Goal: Check status: Check status

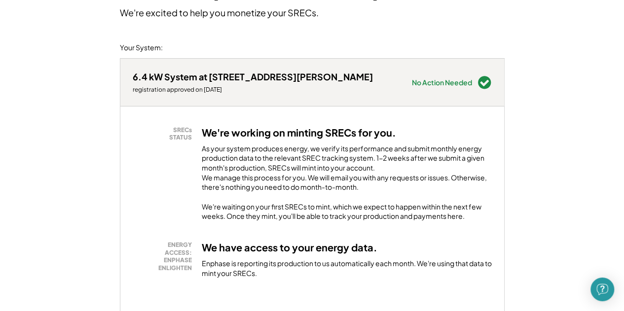
scroll to position [250, 0]
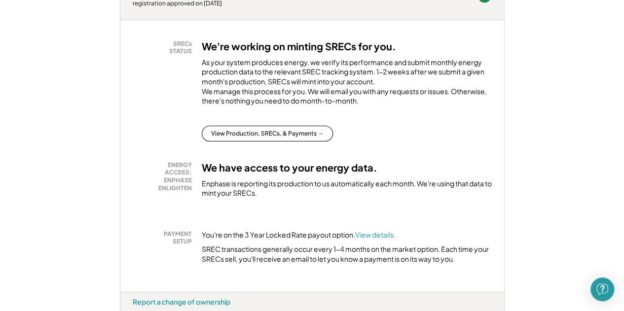
scroll to position [178, 0]
click at [237, 141] on button "View Production, SRECs, & Payments →" at bounding box center [267, 133] width 131 height 16
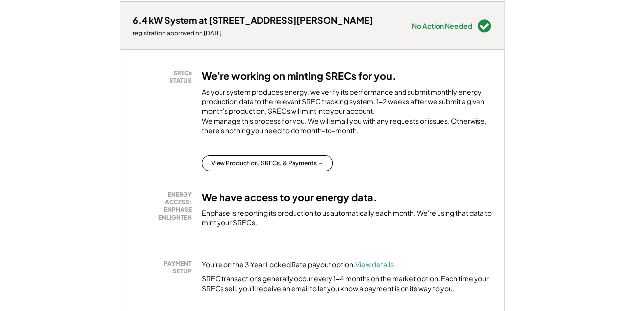
scroll to position [151, 0]
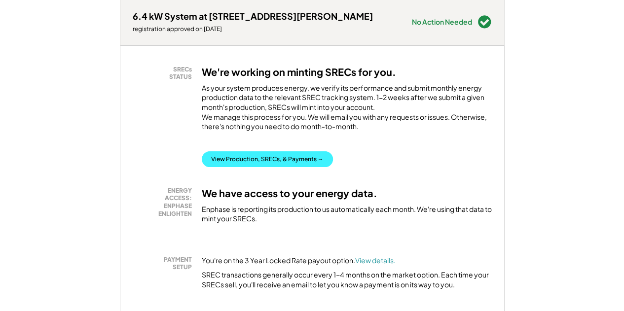
click at [284, 166] on button "View Production, SRECs, & Payments →" at bounding box center [267, 159] width 131 height 16
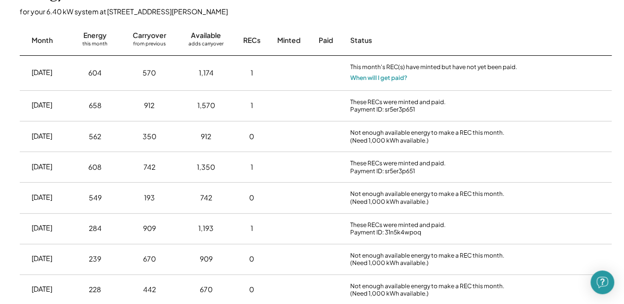
scroll to position [304, 0]
